Goal: Transaction & Acquisition: Download file/media

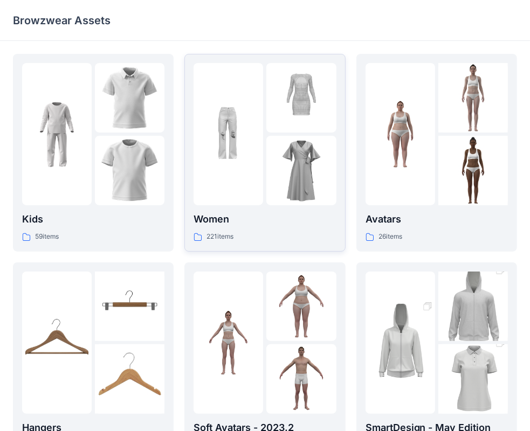
click at [291, 228] on div "Women 221 items" at bounding box center [265, 227] width 142 height 31
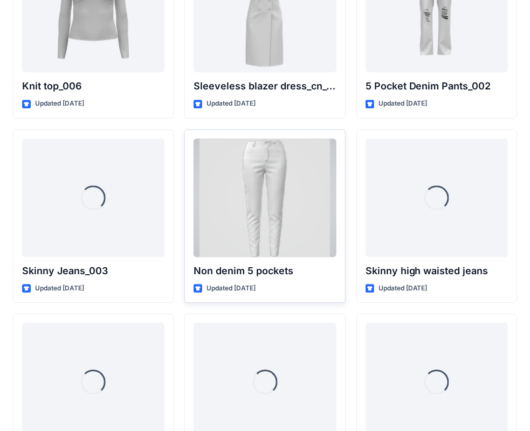
scroll to position [7044, 0]
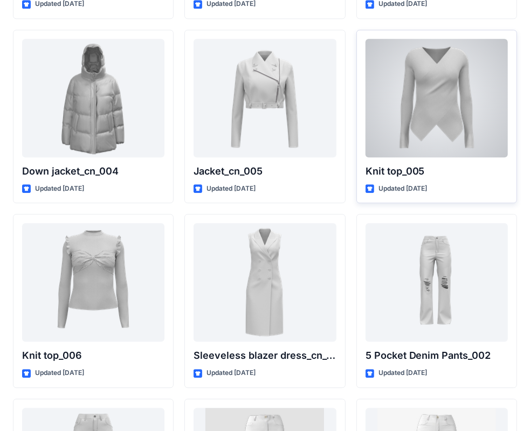
click at [427, 127] on div at bounding box center [437, 98] width 142 height 119
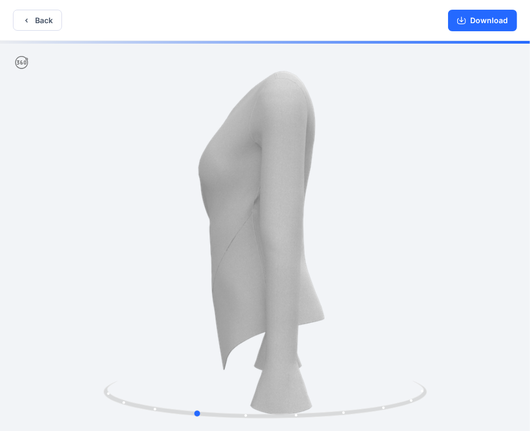
drag, startPoint x: 317, startPoint y: 358, endPoint x: 254, endPoint y: 310, distance: 79.3
click at [252, 310] on div at bounding box center [265, 237] width 530 height 393
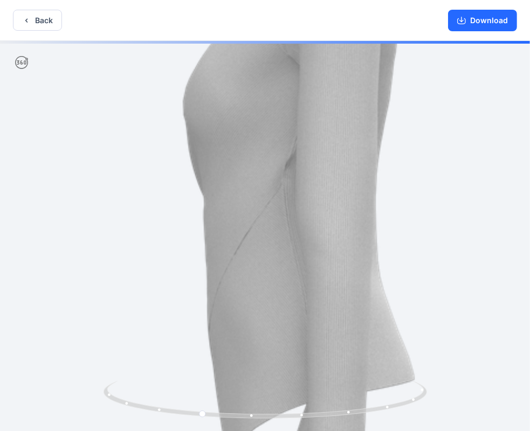
drag, startPoint x: 195, startPoint y: 216, endPoint x: 250, endPoint y: 219, distance: 54.6
click at [250, 198] on img at bounding box center [306, 229] width 722 height 722
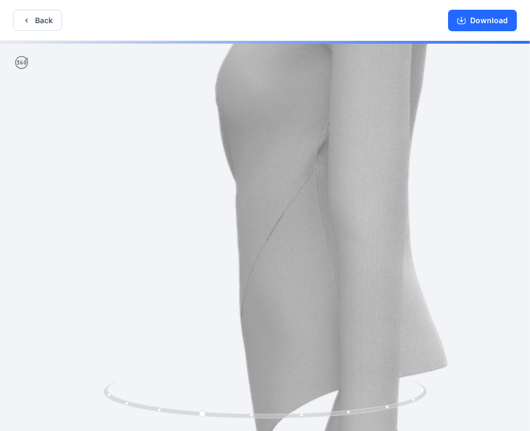
drag, startPoint x: 250, startPoint y: 293, endPoint x: 254, endPoint y: 258, distance: 35.8
click at [249, 259] on img at bounding box center [338, 215] width 722 height 722
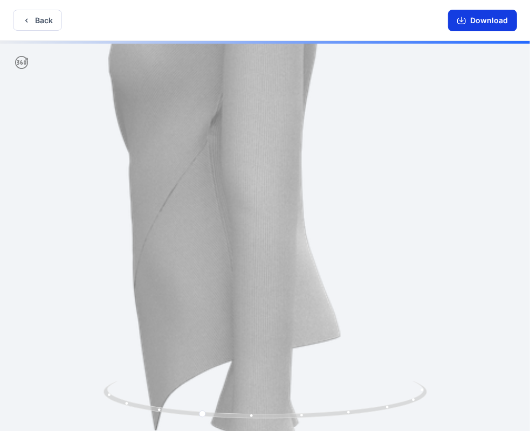
click at [487, 25] on button "Download" at bounding box center [482, 21] width 69 height 22
click at [37, 24] on button "Back" at bounding box center [37, 20] width 49 height 21
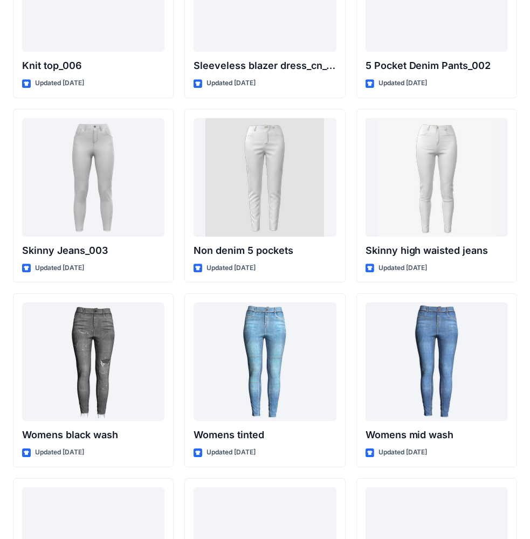
scroll to position [7442, 0]
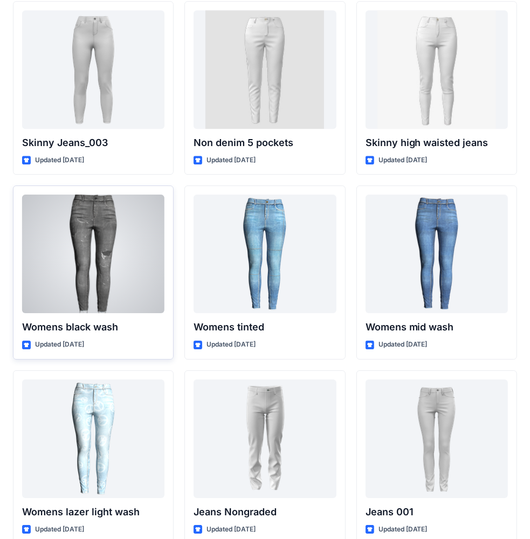
click at [76, 246] on div at bounding box center [93, 254] width 142 height 119
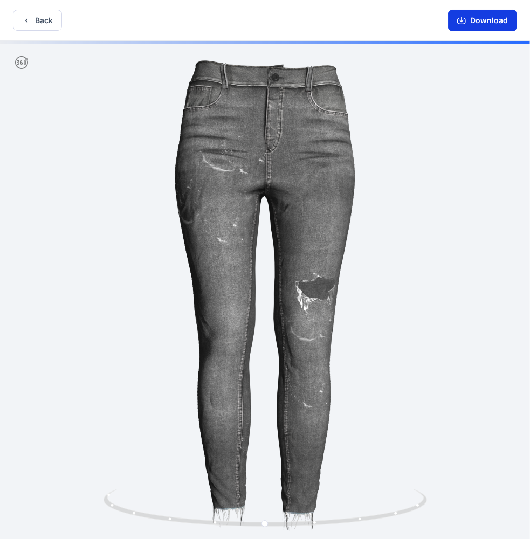
click at [475, 28] on button "Download" at bounding box center [482, 21] width 69 height 22
click at [465, 149] on div at bounding box center [265, 291] width 530 height 500
click at [38, 17] on button "Back" at bounding box center [37, 20] width 49 height 21
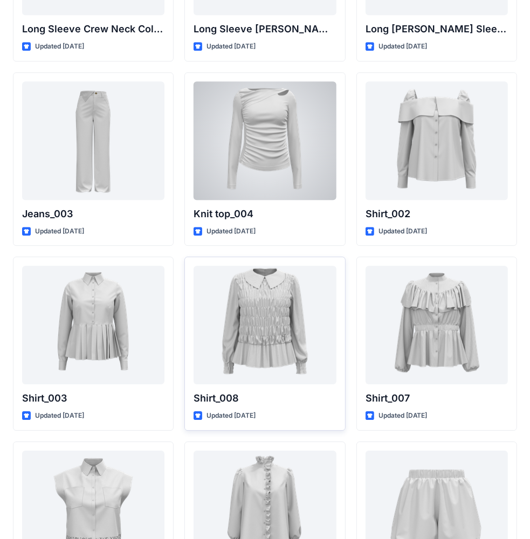
scroll to position [4439, 0]
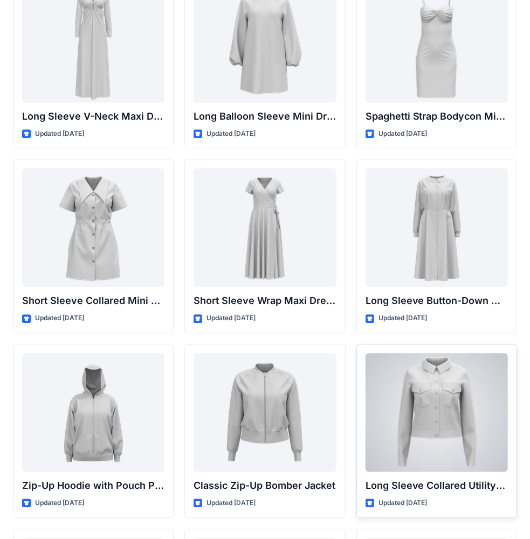
scroll to position [1688, 0]
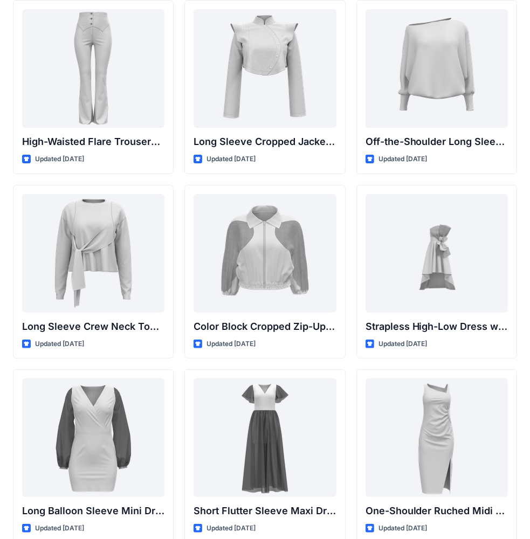
scroll to position [0, 0]
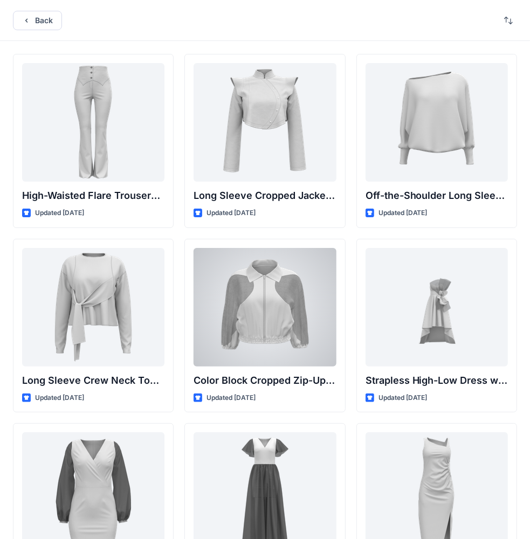
click at [261, 302] on div at bounding box center [265, 307] width 142 height 119
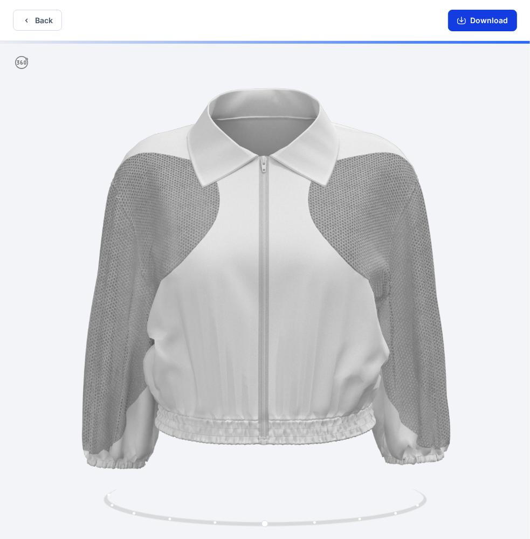
click at [493, 25] on button "Download" at bounding box center [482, 21] width 69 height 22
click at [51, 25] on button "Back" at bounding box center [37, 20] width 49 height 21
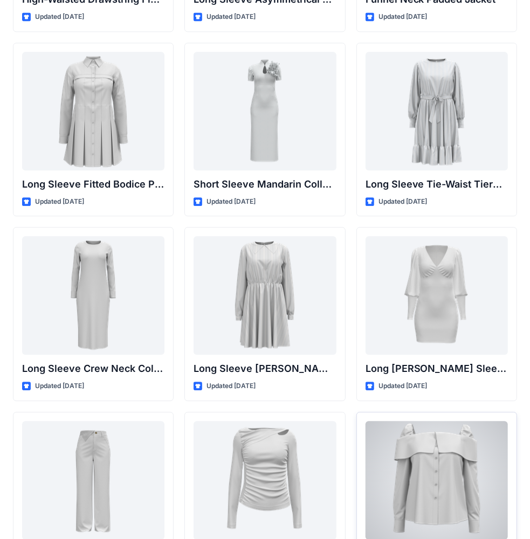
scroll to position [4476, 0]
